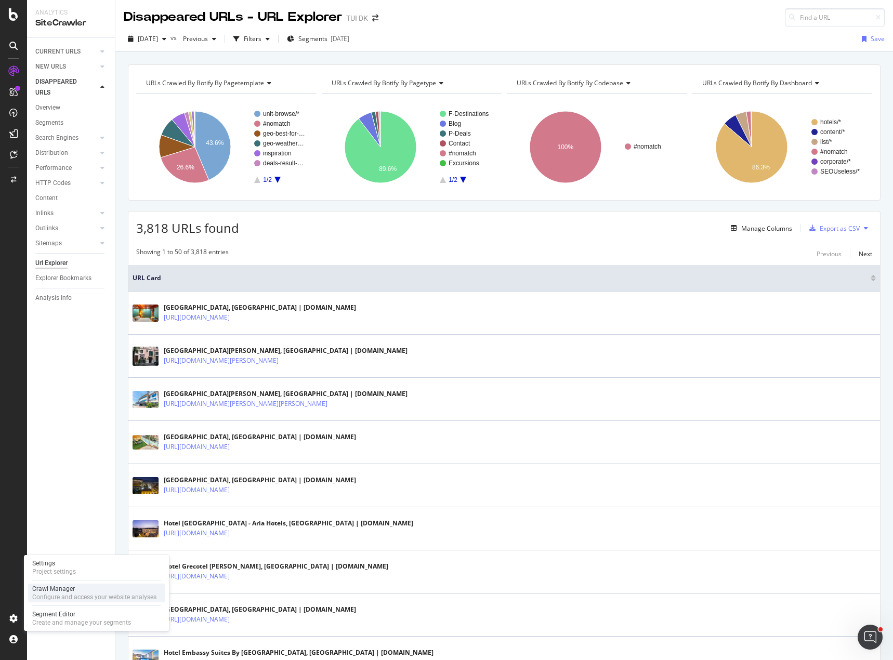
click at [73, 588] on div "Crawl Manager" at bounding box center [94, 589] width 124 height 8
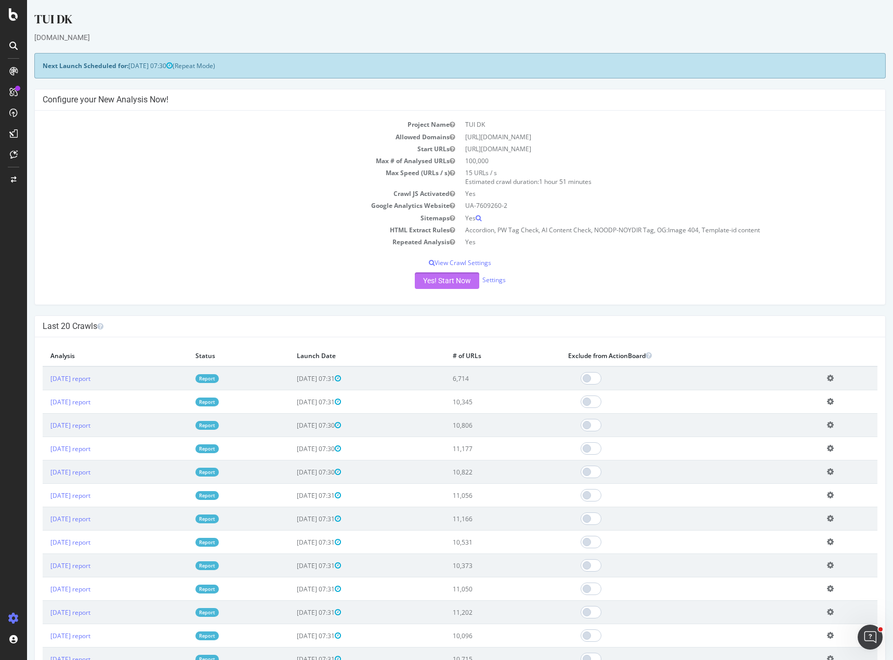
click at [450, 281] on button "Yes! Start Now" at bounding box center [447, 280] width 64 height 17
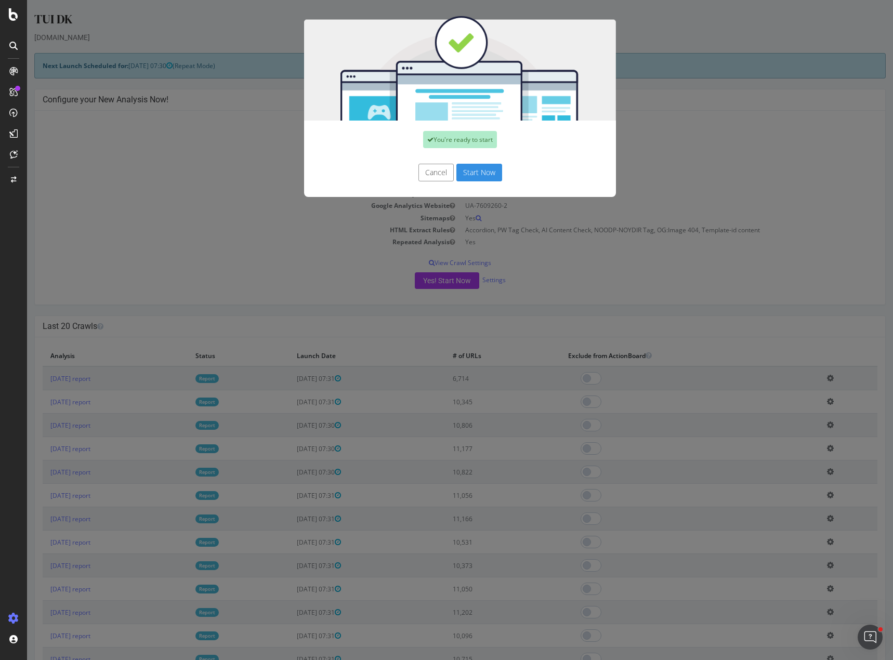
click at [472, 174] on button "Start Now" at bounding box center [479, 173] width 46 height 18
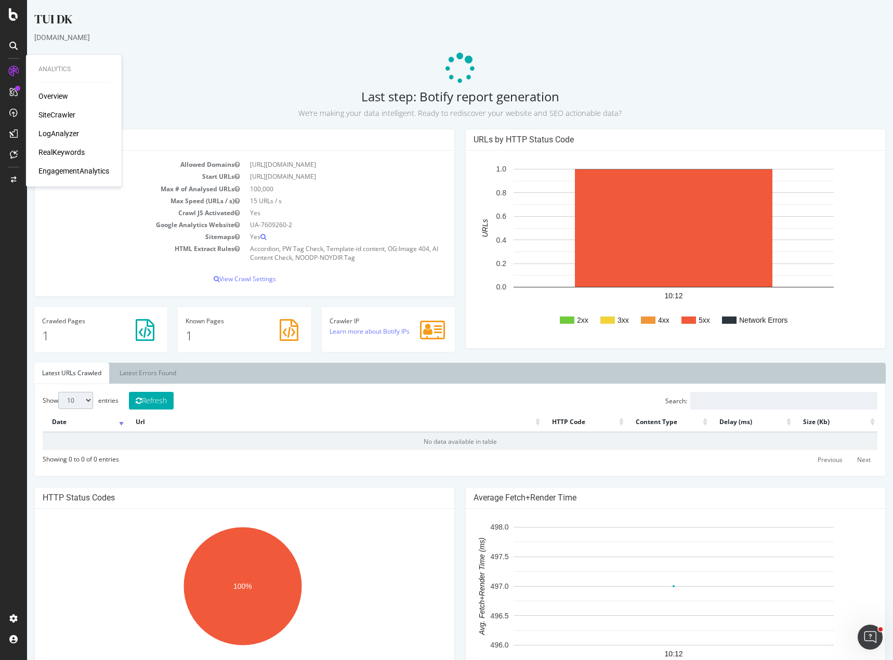
click at [64, 151] on div "RealKeywords" at bounding box center [61, 152] width 46 height 10
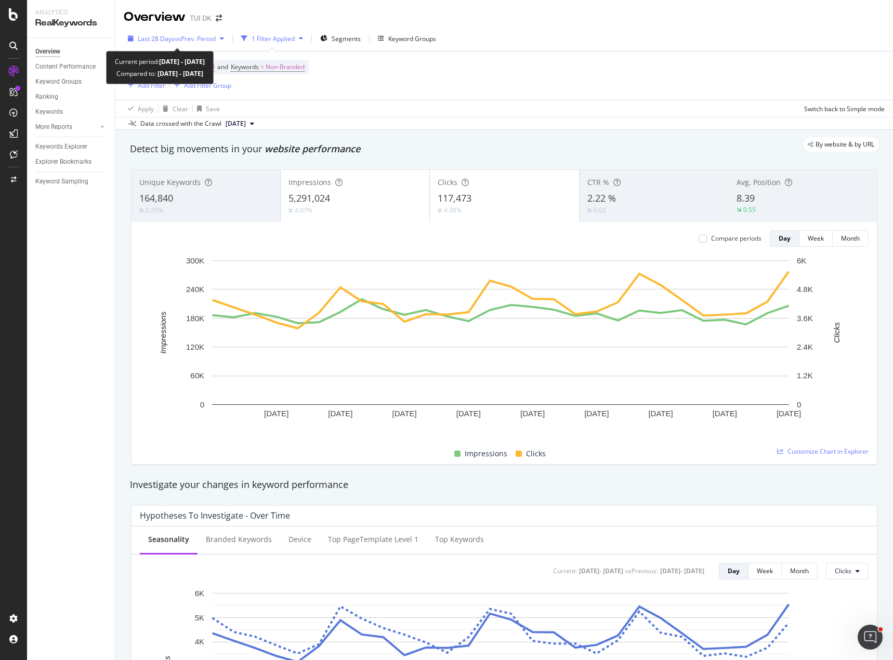
click at [198, 40] on span "vs Prev. Period" at bounding box center [195, 38] width 41 height 9
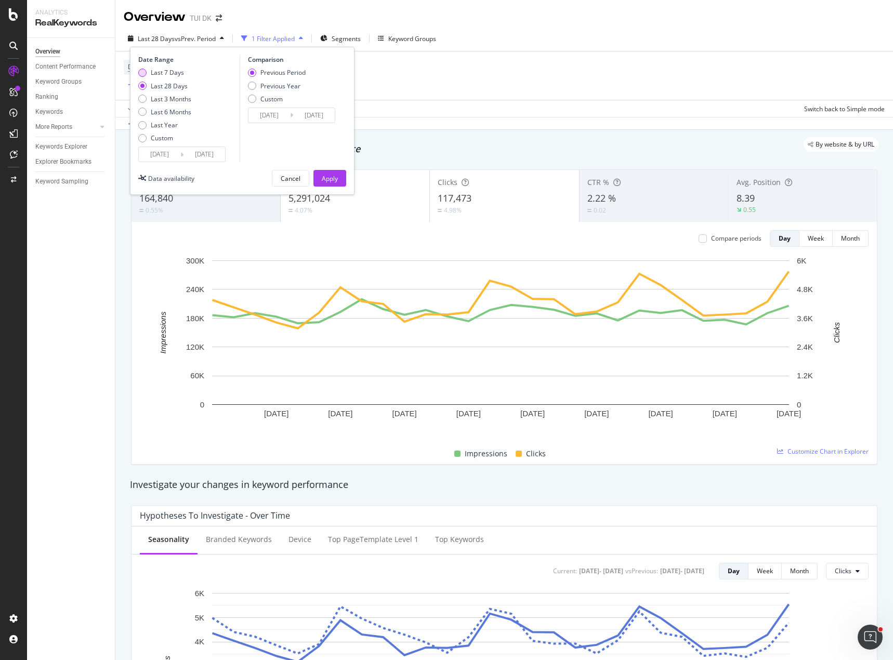
click at [169, 71] on div "Last 7 Days" at bounding box center [167, 72] width 33 height 9
type input "2025/09/15"
type input "2025/09/08"
type input "2025/09/14"
click at [288, 91] on div "Previous Period Previous Year Custom" at bounding box center [277, 87] width 58 height 39
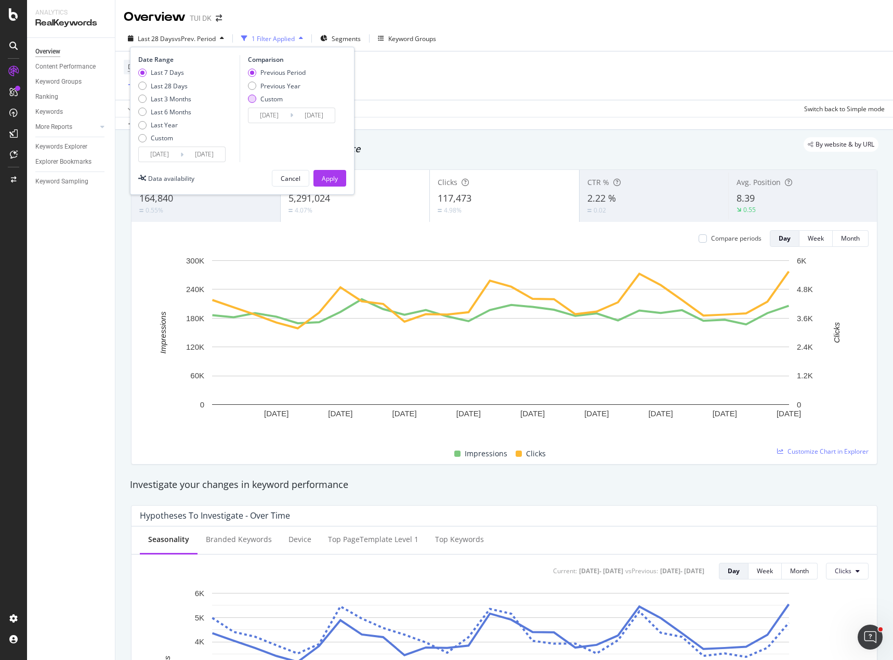
drag, startPoint x: 285, startPoint y: 85, endPoint x: 301, endPoint y: 98, distance: 20.7
click at [284, 85] on div "Previous Year" at bounding box center [280, 86] width 40 height 9
type input "2024/09/16"
type input "2024/09/22"
click at [336, 176] on div "Apply" at bounding box center [330, 178] width 16 height 9
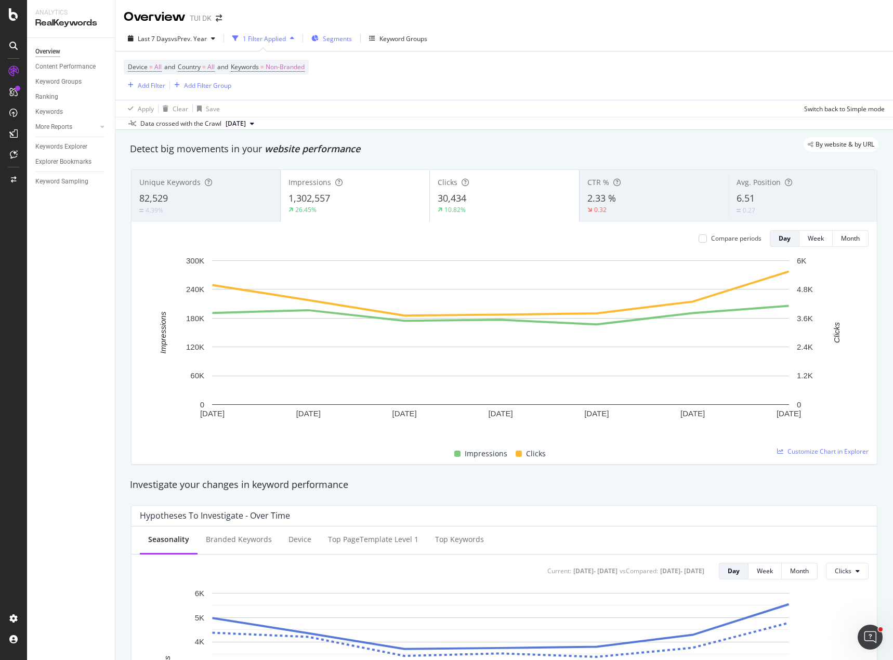
click at [343, 40] on span "Segments" at bounding box center [337, 38] width 29 height 9
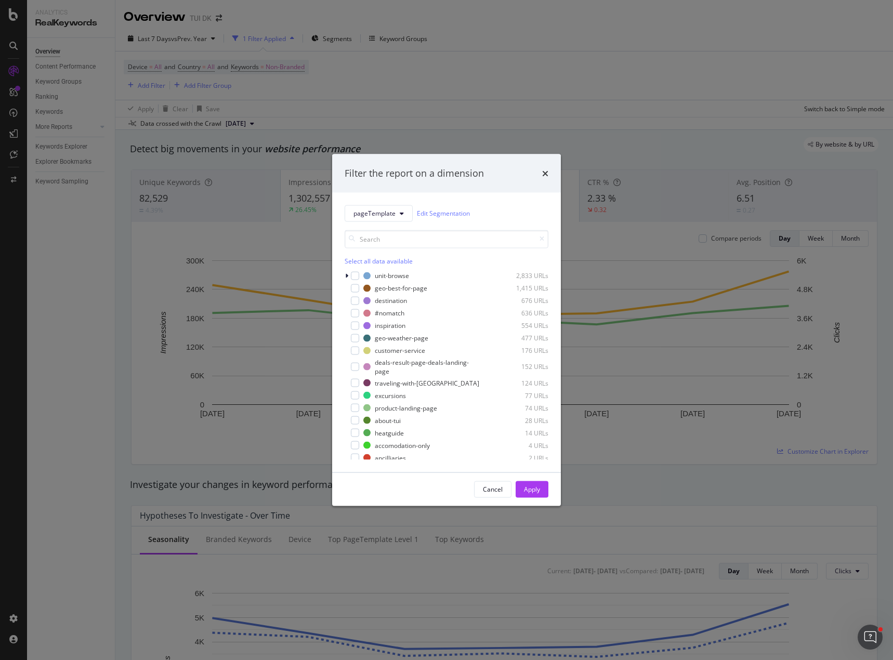
drag, startPoint x: 353, startPoint y: 274, endPoint x: 366, endPoint y: 282, distance: 15.2
click at [354, 274] on div "modal" at bounding box center [355, 275] width 8 height 8
click at [539, 489] on div "Apply" at bounding box center [532, 489] width 16 height 9
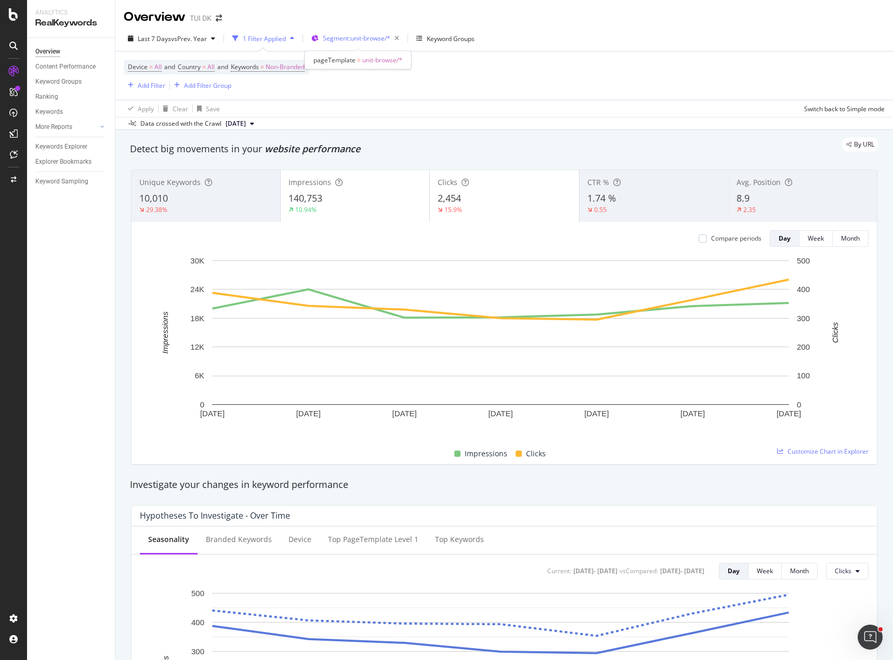
click at [342, 39] on span "Segment: unit-browse/*" at bounding box center [357, 38] width 68 height 9
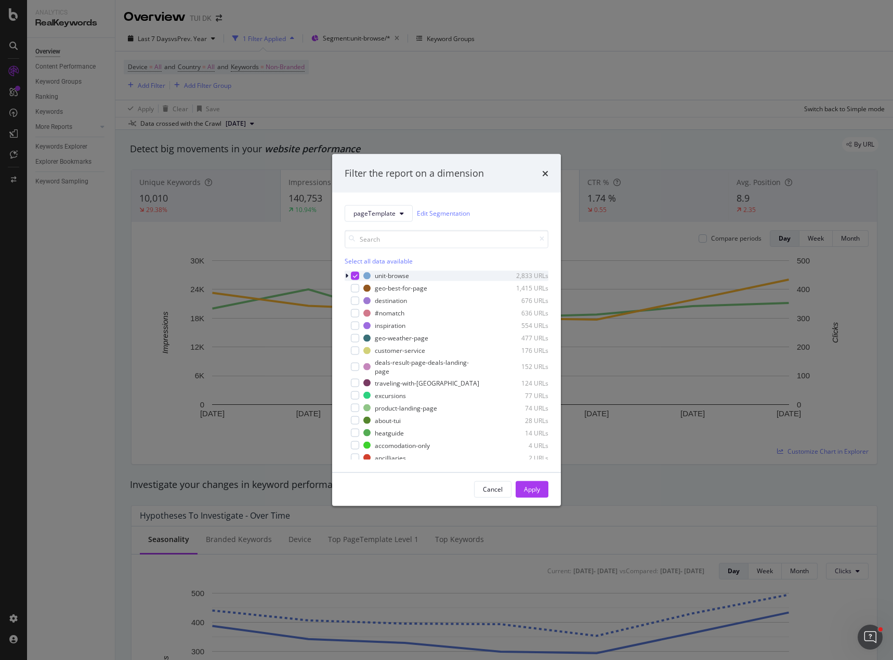
click at [355, 274] on icon "modal" at bounding box center [355, 275] width 5 height 5
drag, startPoint x: 357, startPoint y: 287, endPoint x: 372, endPoint y: 302, distance: 21.0
click at [357, 287] on div "modal" at bounding box center [355, 288] width 8 height 8
click at [531, 487] on div "Apply" at bounding box center [532, 489] width 16 height 9
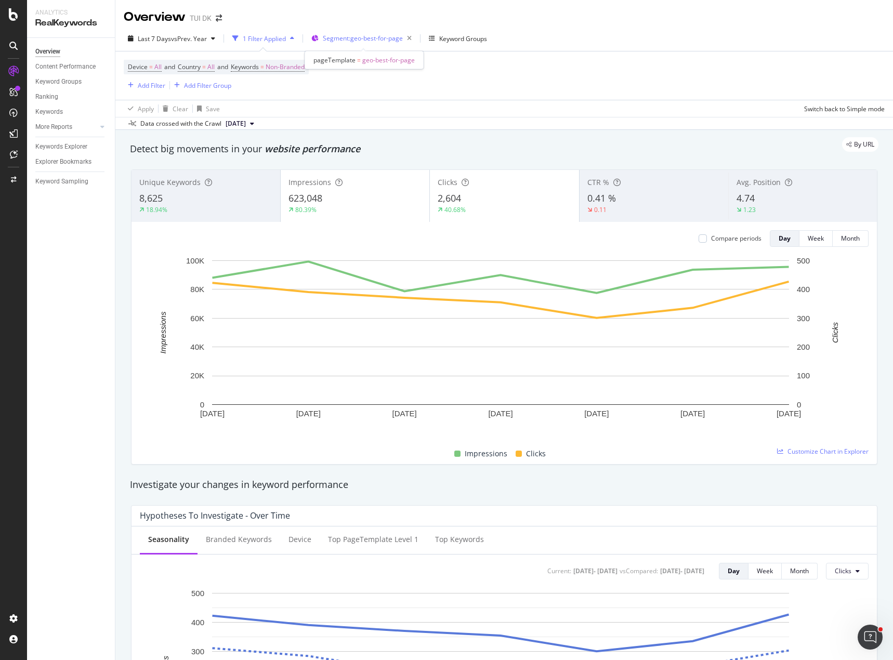
click at [380, 38] on span "Segment: geo-best-for-page" at bounding box center [363, 38] width 80 height 9
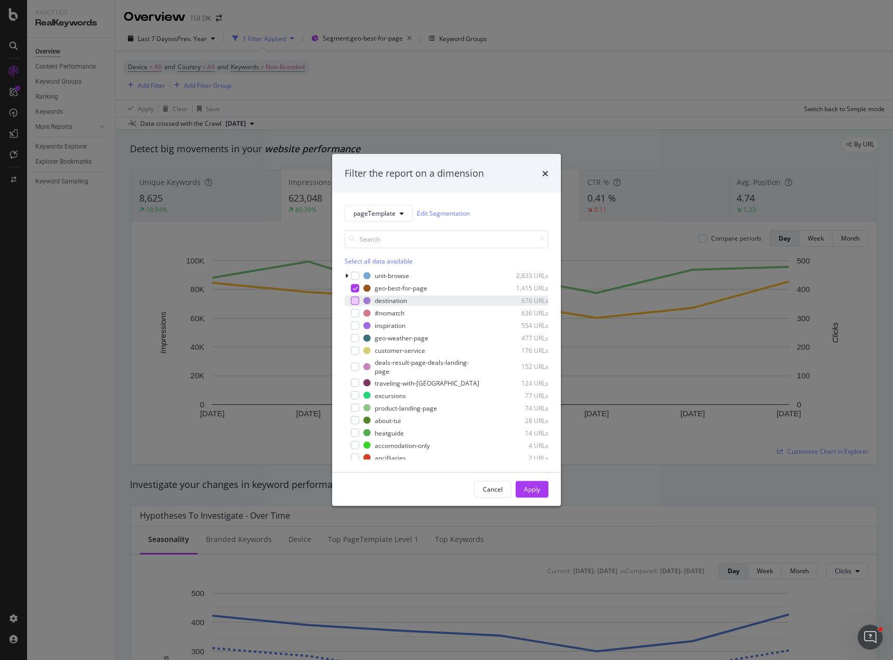
click at [356, 302] on div "modal" at bounding box center [355, 300] width 8 height 8
click at [354, 288] on icon "modal" at bounding box center [355, 287] width 5 height 5
click at [541, 492] on button "Apply" at bounding box center [532, 489] width 33 height 17
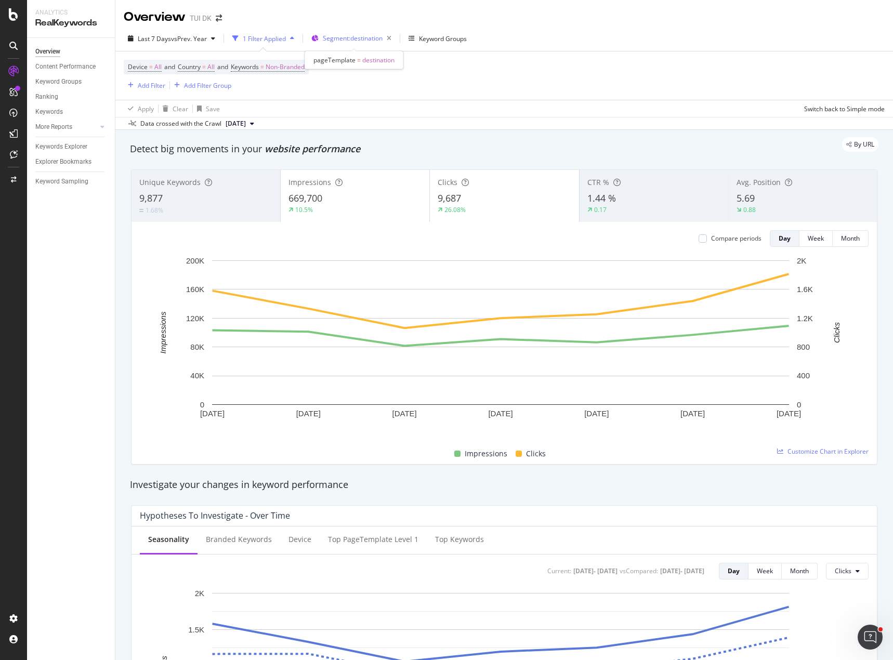
click at [359, 38] on span "Segment: destination" at bounding box center [353, 38] width 60 height 9
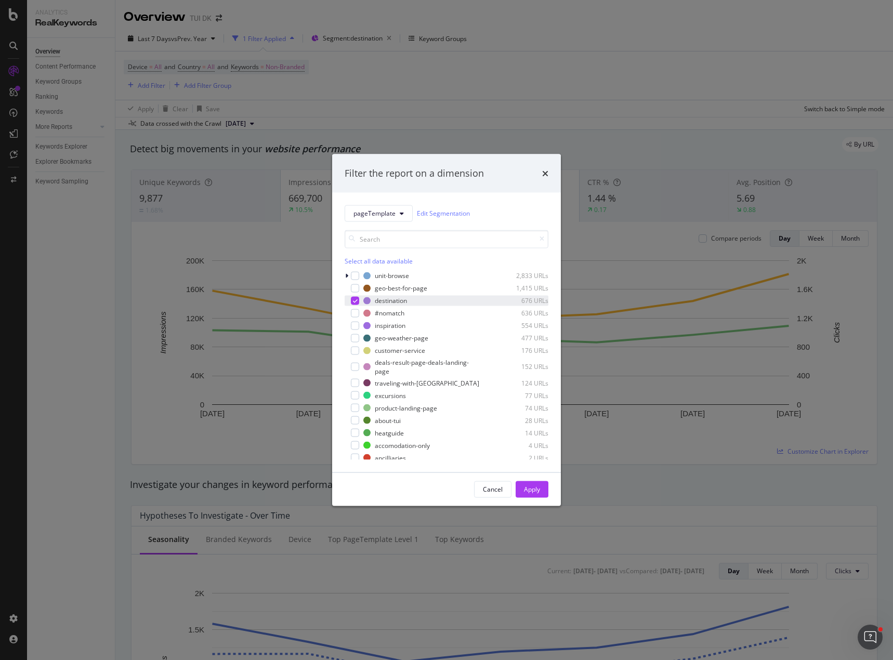
click at [353, 302] on icon "modal" at bounding box center [355, 300] width 5 height 5
click at [354, 327] on div "modal" at bounding box center [355, 325] width 8 height 8
drag, startPoint x: 534, startPoint y: 487, endPoint x: 12, endPoint y: 367, distance: 535.5
click at [532, 487] on div "Apply" at bounding box center [532, 489] width 16 height 9
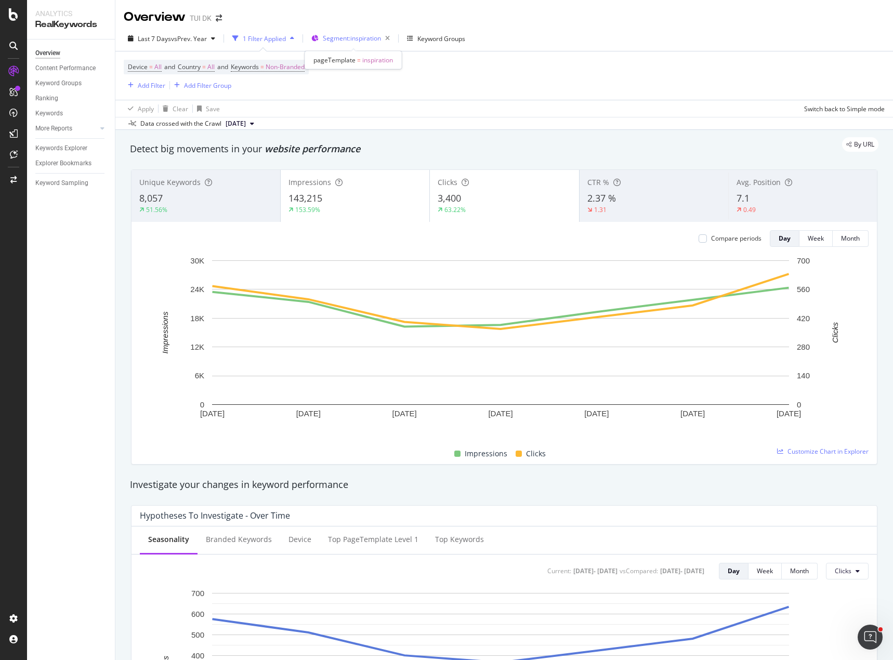
click at [362, 36] on span "Segment: inspiration" at bounding box center [352, 38] width 58 height 9
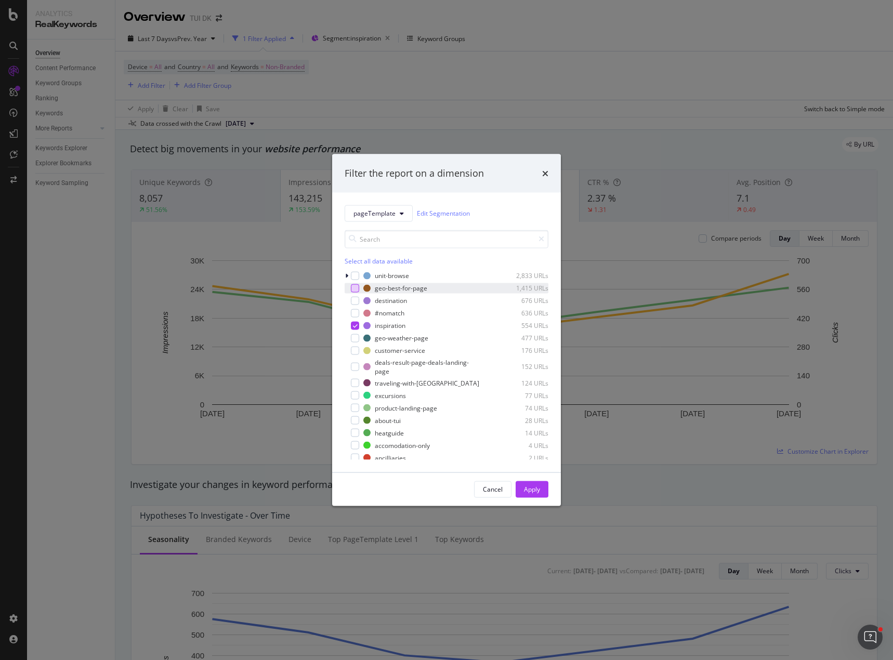
click at [352, 291] on div "modal" at bounding box center [355, 288] width 8 height 8
click at [352, 328] on div "modal" at bounding box center [355, 325] width 8 height 8
click at [525, 489] on div "Apply" at bounding box center [532, 489] width 16 height 9
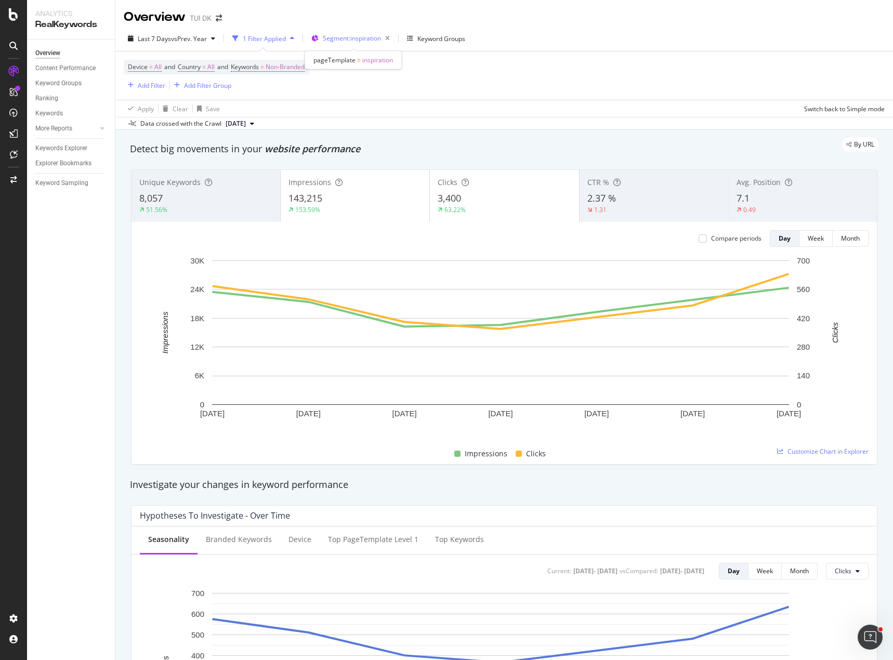
click at [355, 38] on span "Segment: inspiration" at bounding box center [352, 38] width 58 height 9
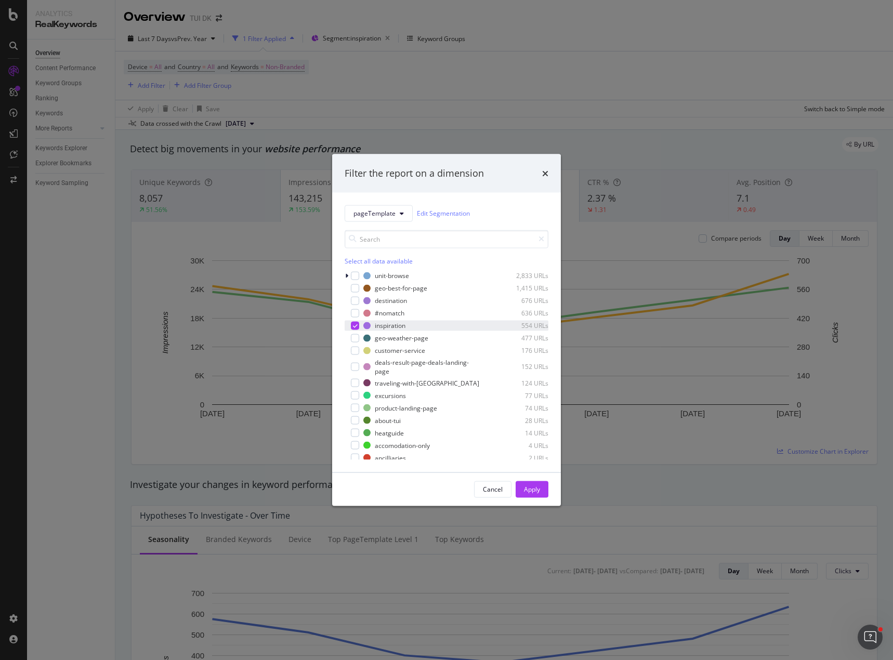
click at [351, 327] on div "modal" at bounding box center [355, 325] width 8 height 8
click at [355, 339] on div "modal" at bounding box center [355, 338] width 8 height 8
click at [532, 489] on div "Apply" at bounding box center [532, 489] width 16 height 9
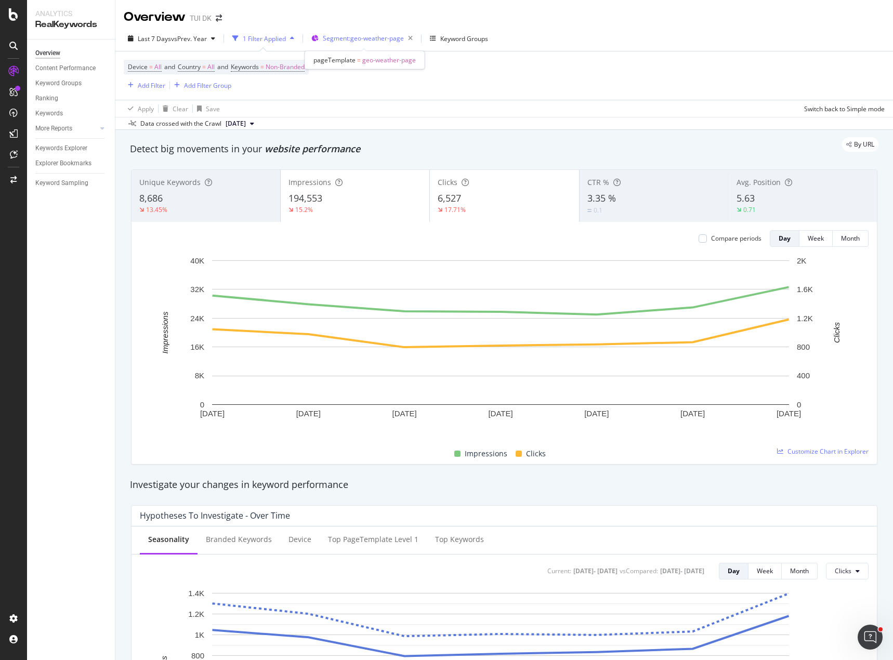
click at [386, 37] on span "Segment: geo-weather-page" at bounding box center [363, 38] width 81 height 9
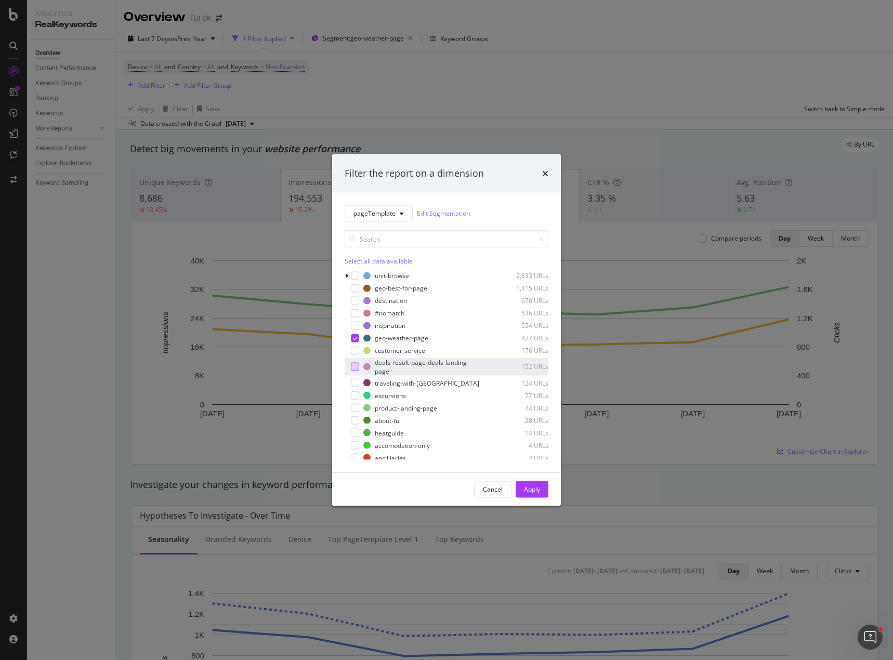
click at [355, 366] on div "modal" at bounding box center [355, 367] width 8 height 8
click at [356, 338] on icon "modal" at bounding box center [355, 337] width 5 height 5
click at [533, 491] on div "Apply" at bounding box center [532, 489] width 16 height 9
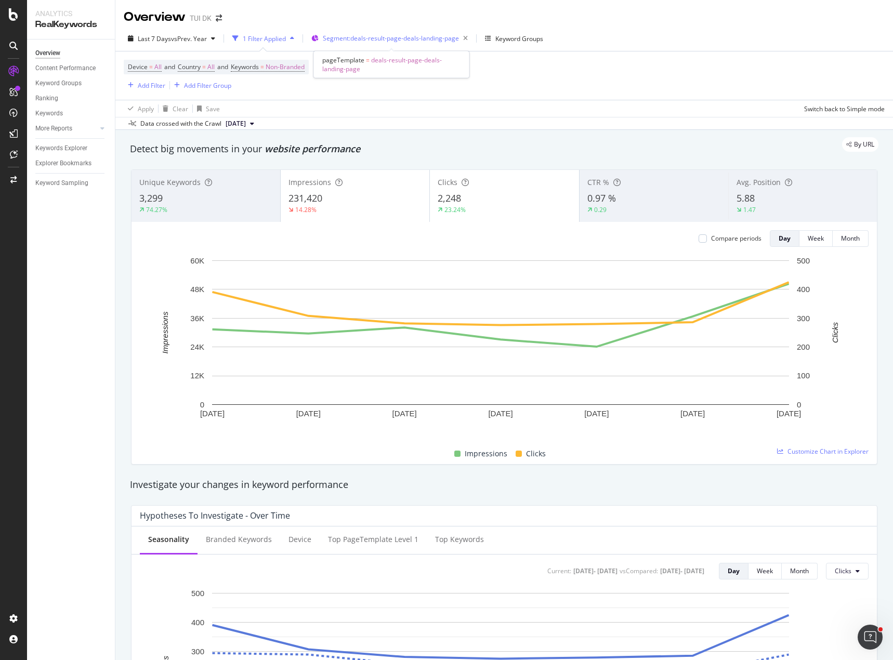
click at [410, 37] on span "Segment: deals-result-page-deals-landing-page" at bounding box center [391, 38] width 136 height 9
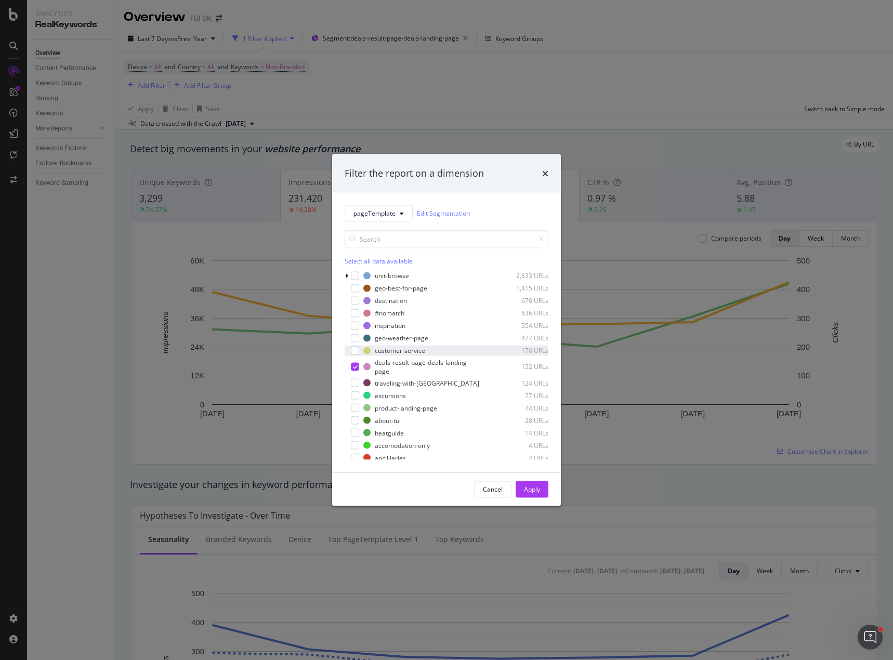
drag, startPoint x: 353, startPoint y: 350, endPoint x: 354, endPoint y: 355, distance: 5.3
click at [353, 351] on div "modal" at bounding box center [355, 350] width 8 height 8
click at [354, 367] on icon "modal" at bounding box center [355, 366] width 5 height 5
click at [535, 490] on div "Apply" at bounding box center [532, 489] width 16 height 9
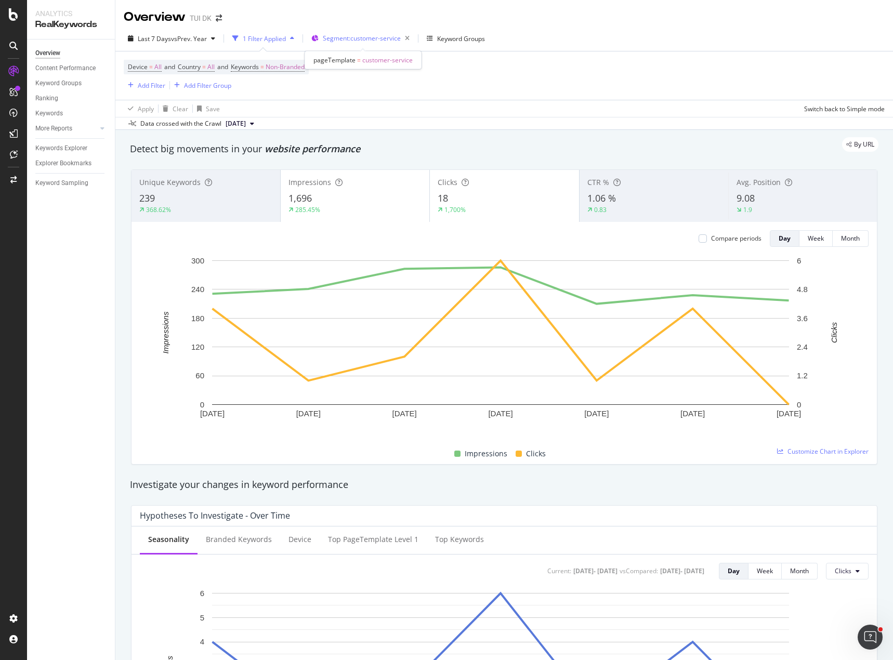
click at [371, 39] on span "Segment: customer-service" at bounding box center [362, 38] width 78 height 9
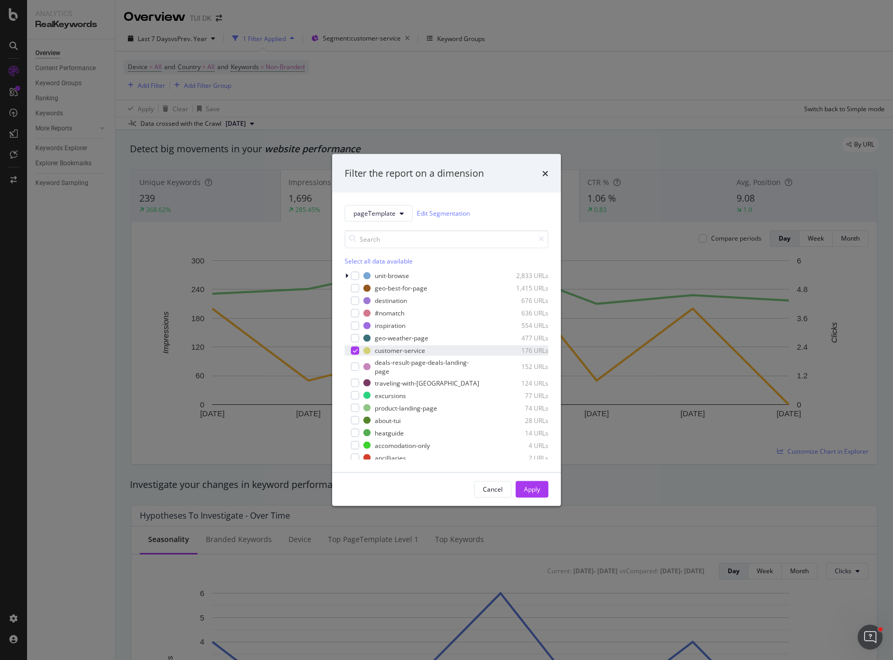
click at [353, 351] on icon "modal" at bounding box center [355, 350] width 5 height 5
click at [354, 386] on div "modal" at bounding box center [355, 383] width 8 height 8
click at [537, 486] on div "Apply" at bounding box center [532, 489] width 16 height 9
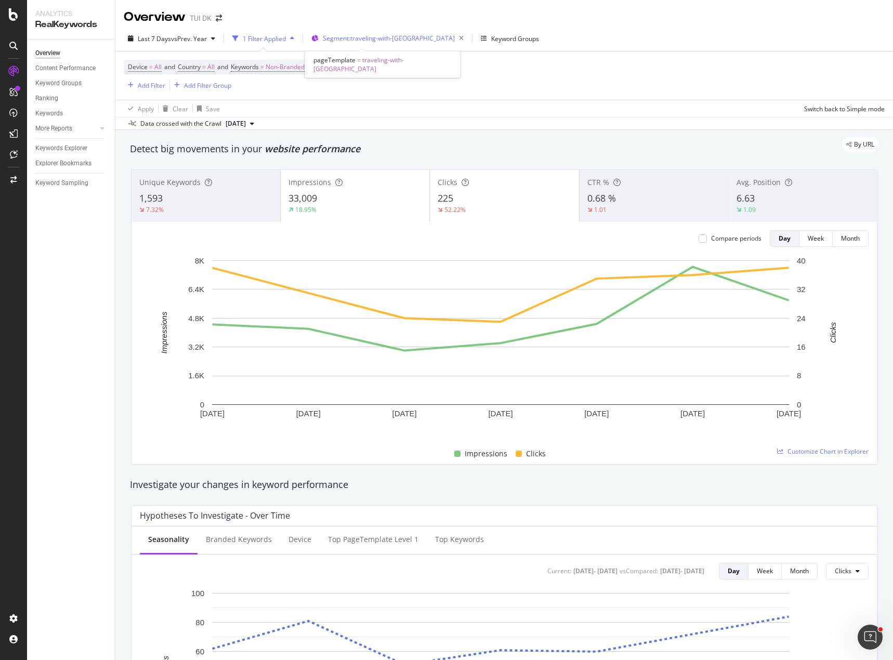
click at [366, 41] on span "Segment: traveling-with-us" at bounding box center [389, 38] width 132 height 9
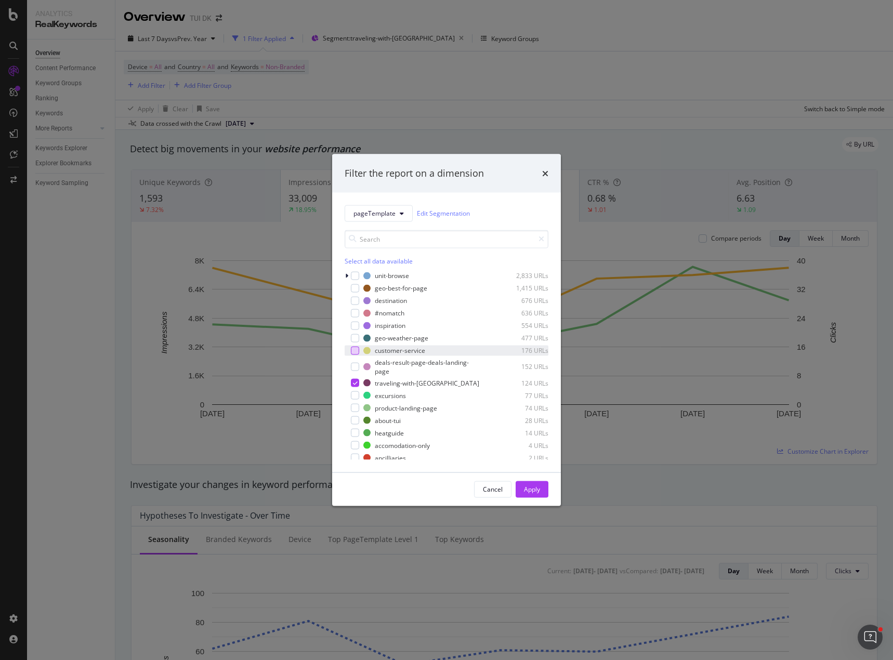
click at [357, 353] on div "modal" at bounding box center [355, 350] width 8 height 8
click at [353, 384] on icon "modal" at bounding box center [355, 382] width 5 height 5
click at [352, 407] on div "modal" at bounding box center [355, 408] width 8 height 8
click at [351, 350] on div "modal" at bounding box center [355, 350] width 8 height 8
click at [536, 491] on div "Apply" at bounding box center [532, 489] width 16 height 9
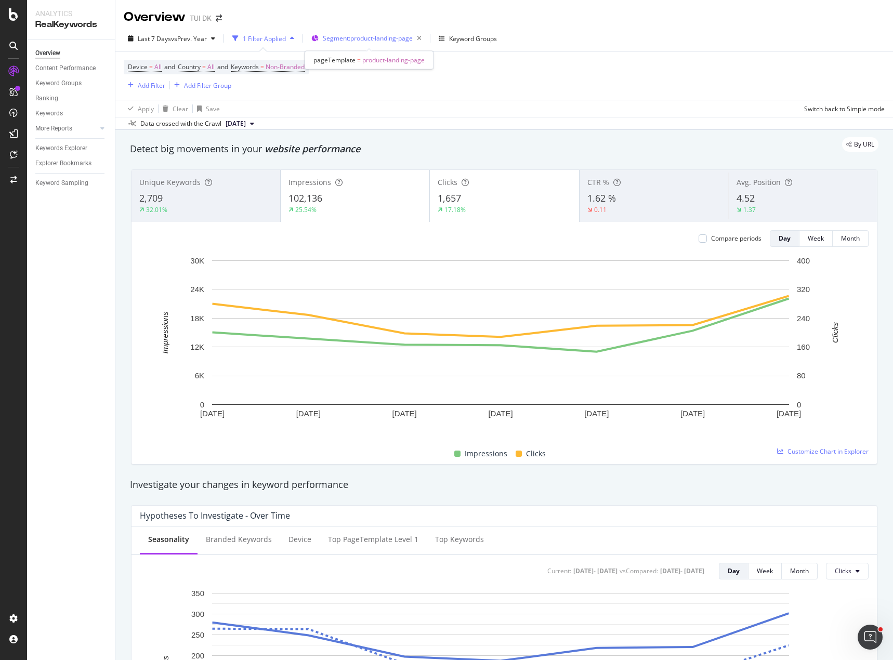
click at [376, 38] on span "Segment: product-landing-page" at bounding box center [368, 38] width 90 height 9
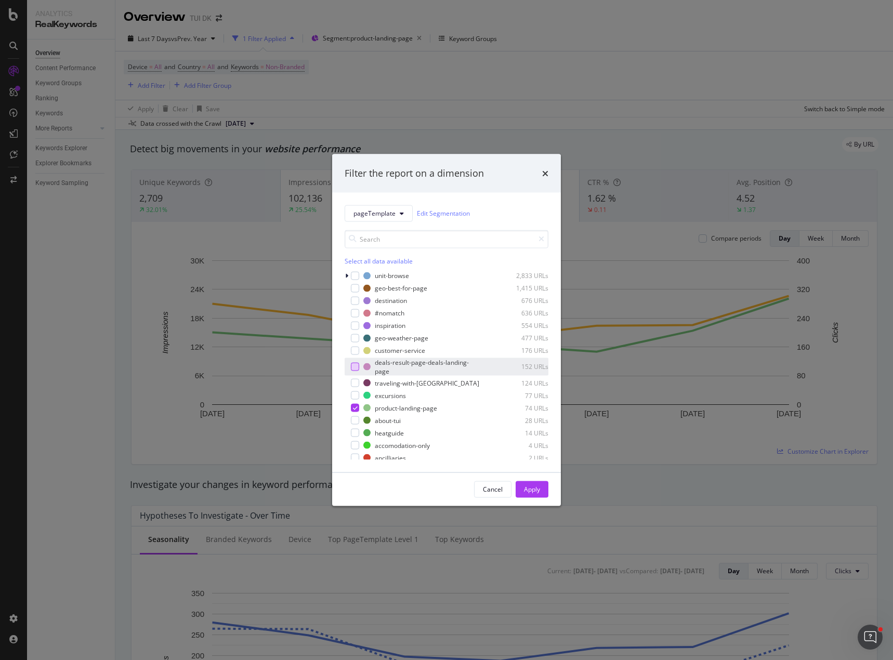
click at [353, 369] on div "modal" at bounding box center [355, 367] width 8 height 8
click at [534, 485] on div "Apply" at bounding box center [532, 489] width 16 height 9
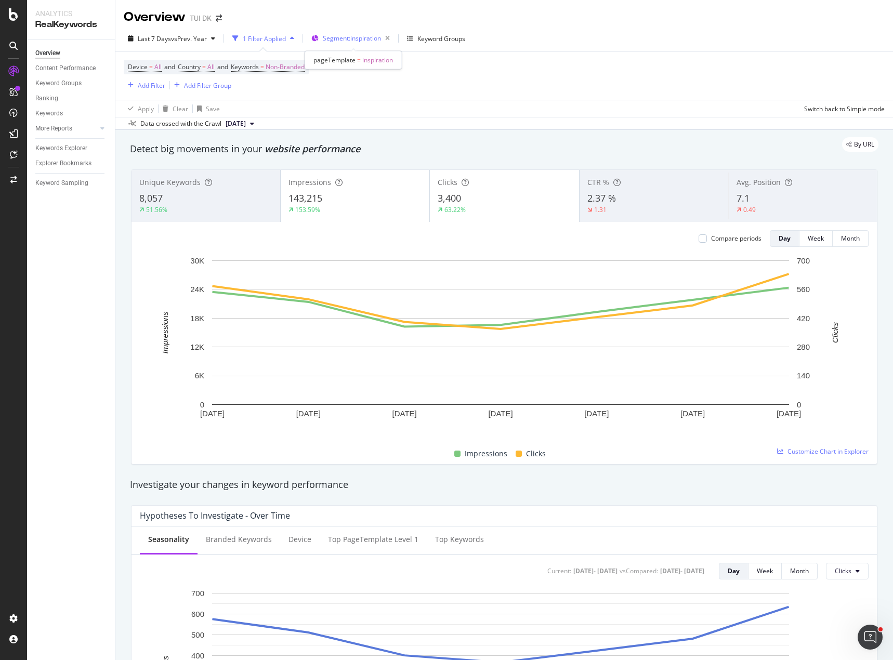
click at [337, 37] on span "Segment: inspiration" at bounding box center [352, 38] width 58 height 9
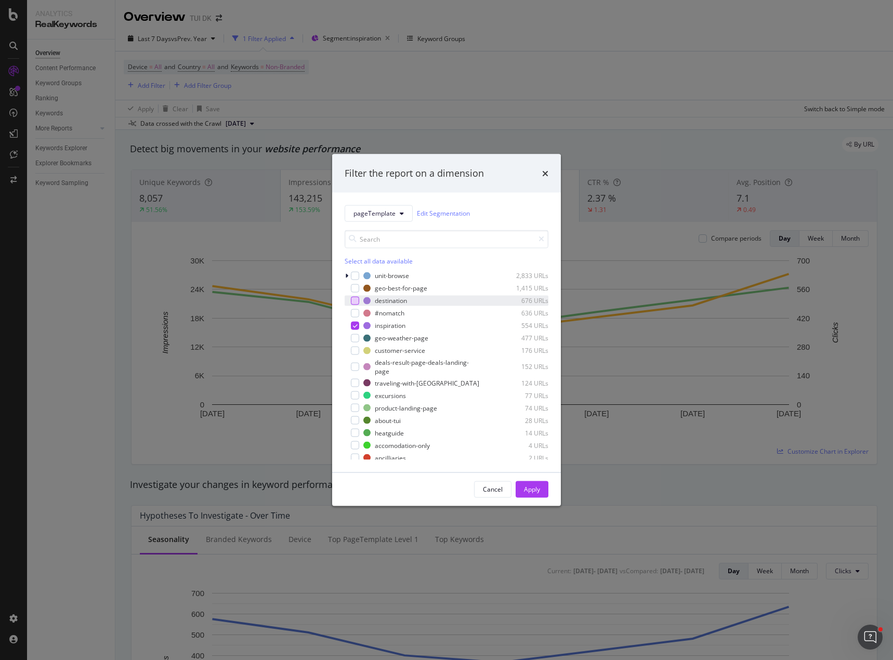
click at [352, 302] on div "modal" at bounding box center [355, 300] width 8 height 8
click at [353, 329] on div "inspiration 554 URLs" at bounding box center [447, 325] width 204 height 10
drag, startPoint x: 530, startPoint y: 484, endPoint x: 450, endPoint y: 46, distance: 445.4
click at [529, 483] on div "Apply" at bounding box center [532, 489] width 16 height 16
